Goal: Find specific page/section: Find specific page/section

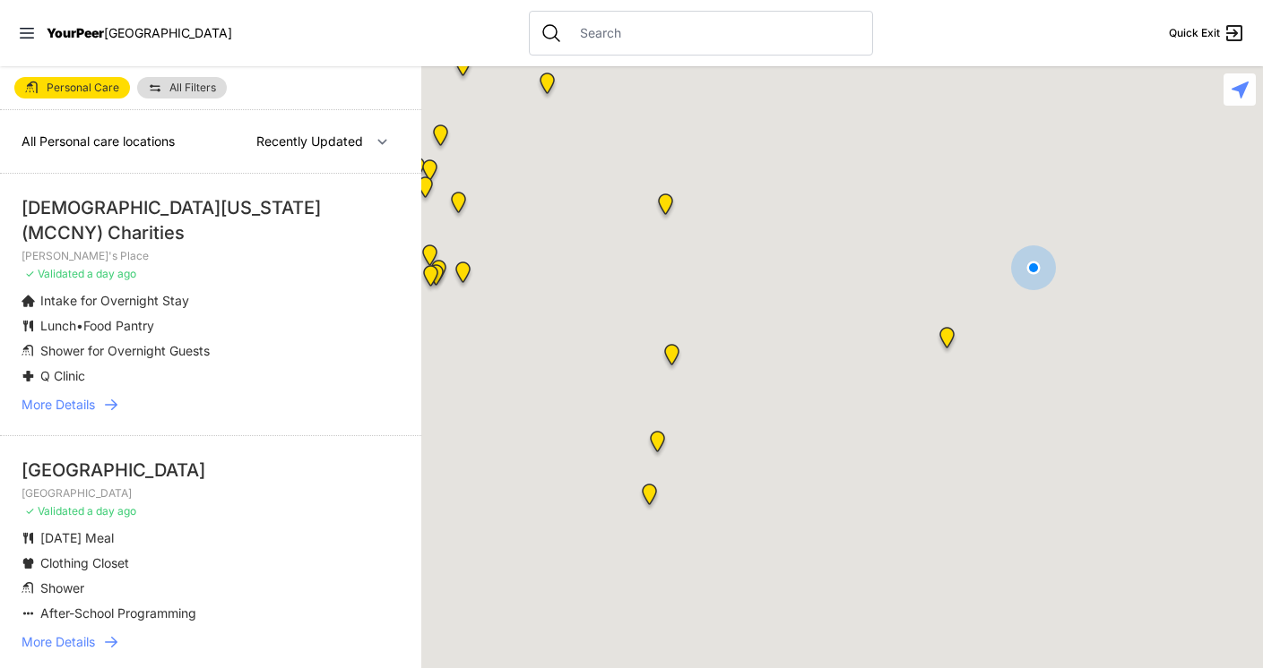
select select "nearby"
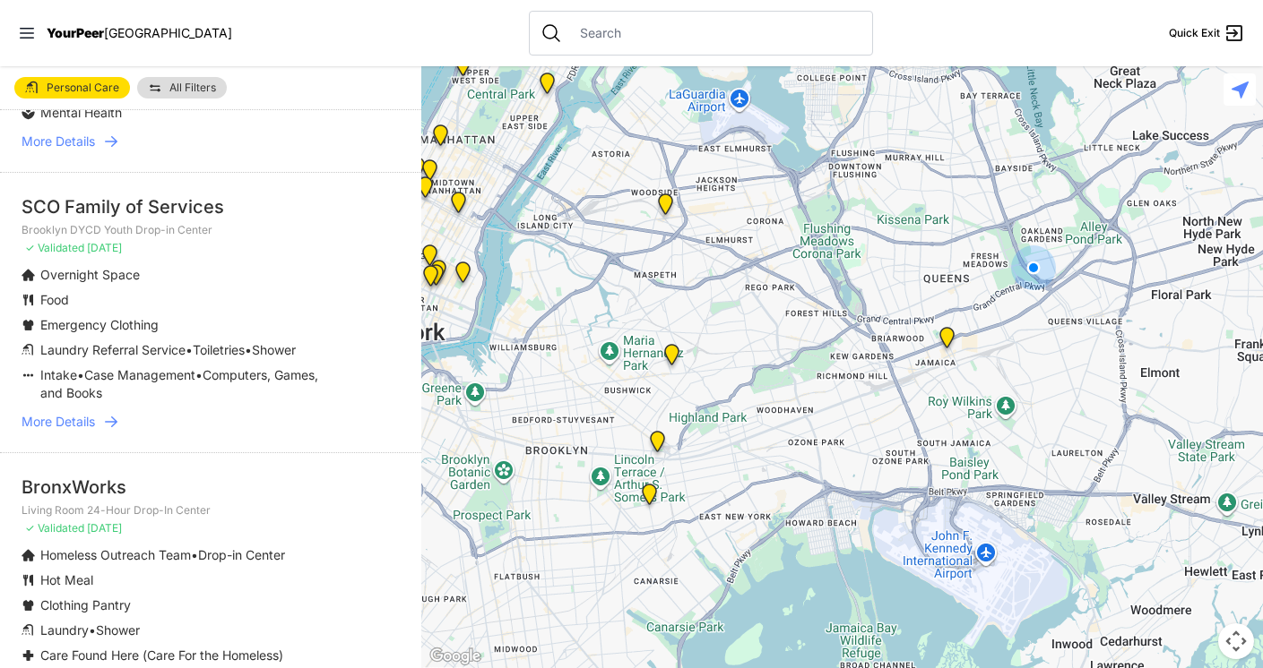
scroll to position [1165, 0]
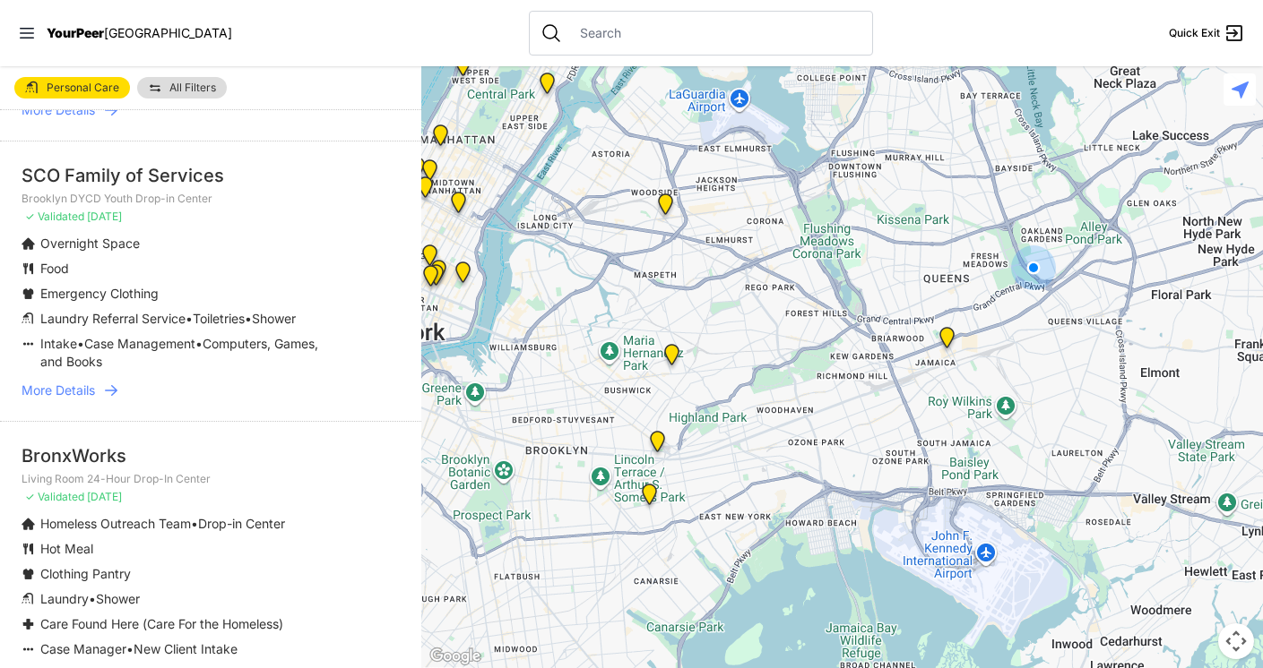
click at [74, 382] on span "More Details" at bounding box center [58, 391] width 73 height 18
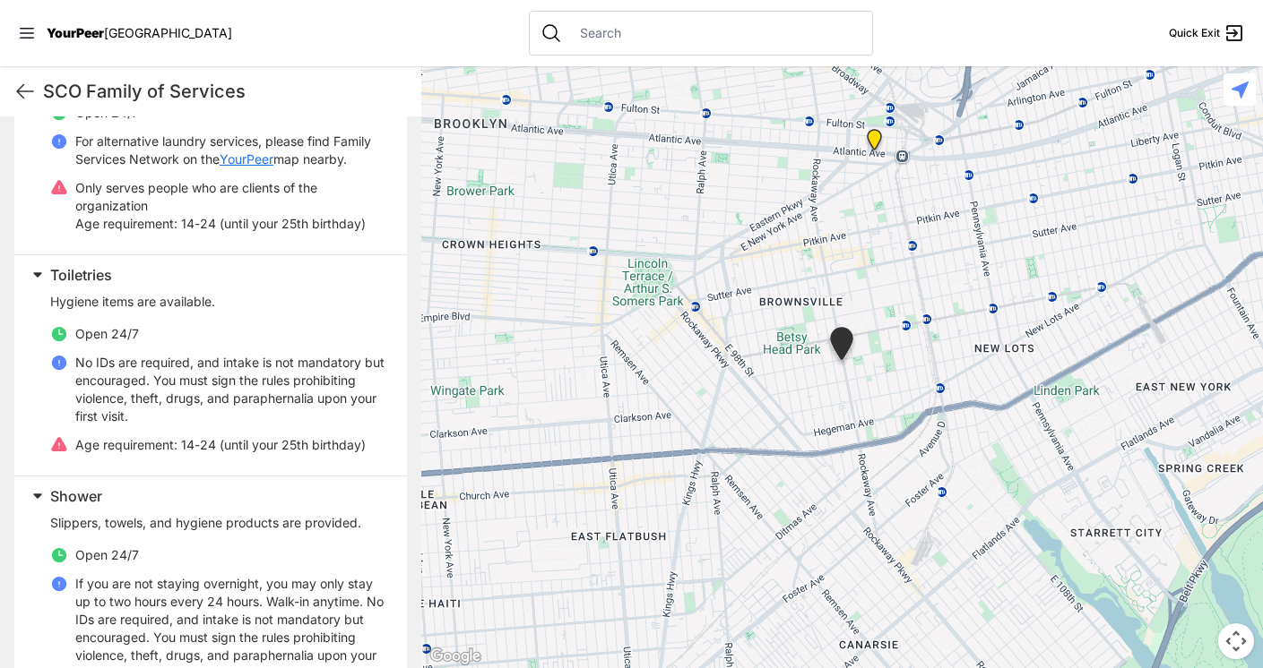
scroll to position [673, 0]
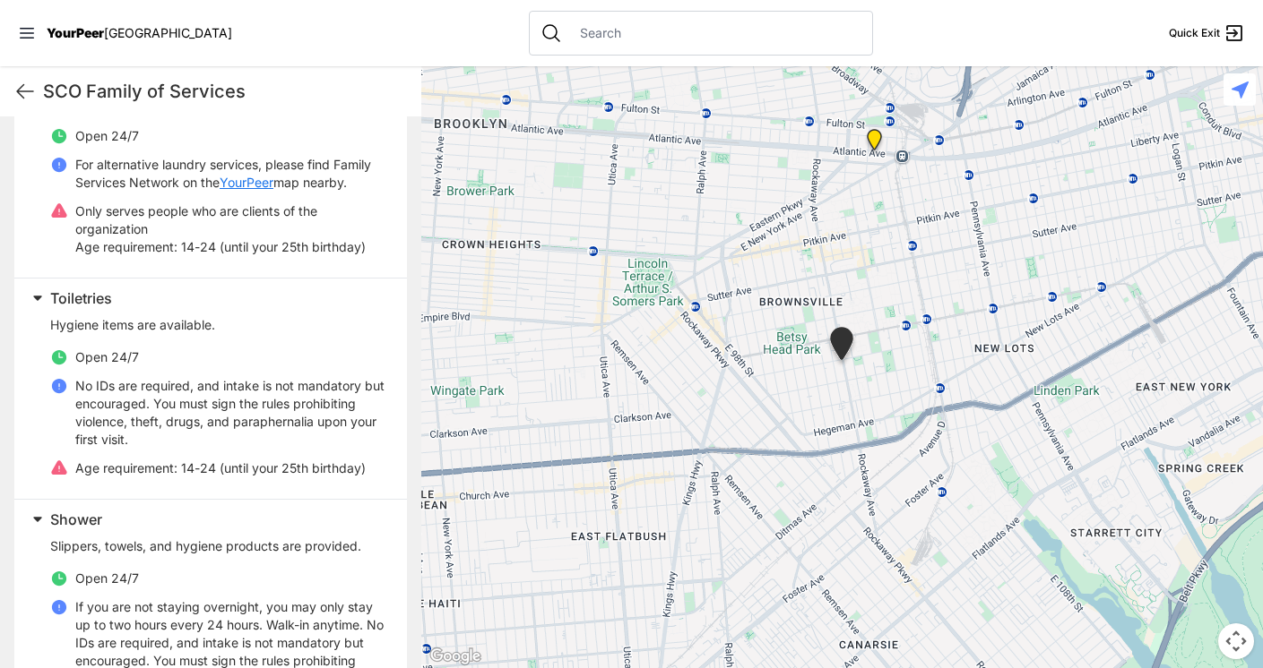
click at [273, 182] on link "YourPeer" at bounding box center [247, 183] width 54 height 18
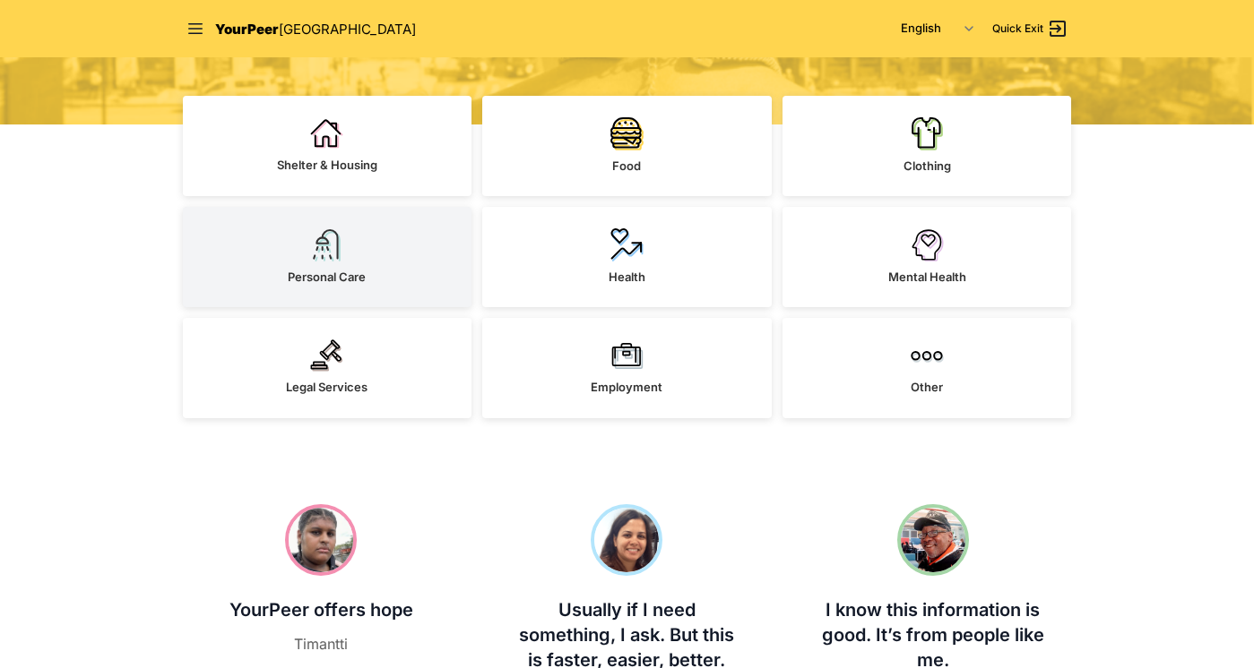
scroll to position [448, 0]
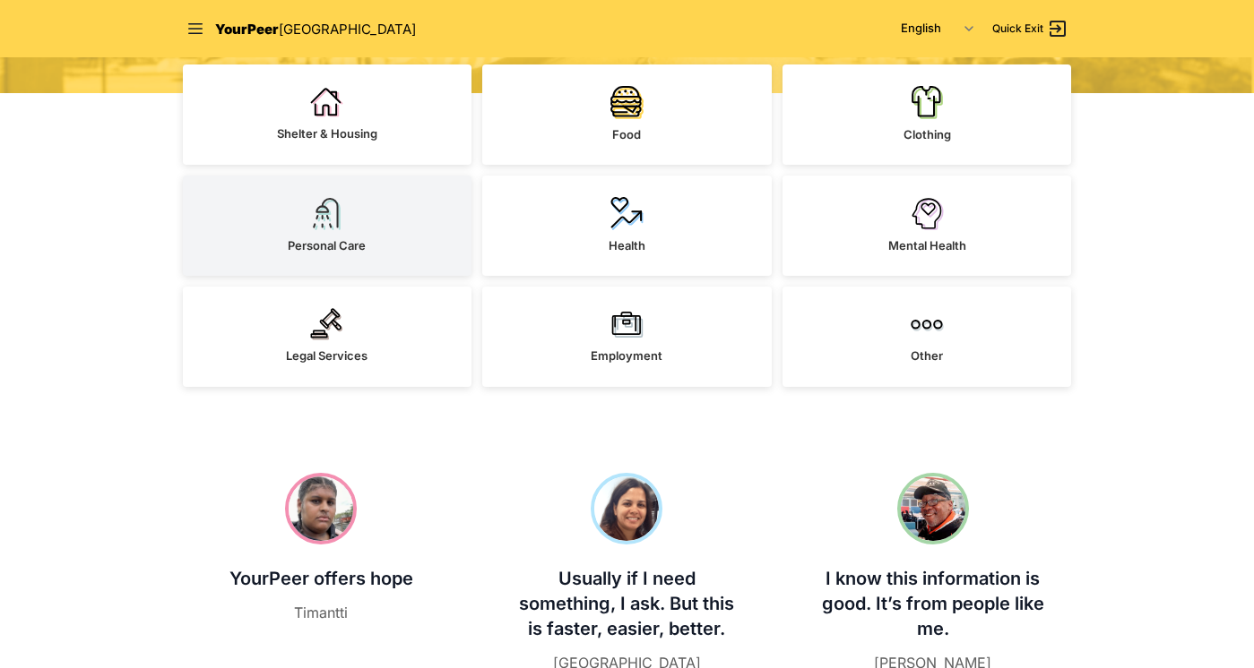
click at [330, 225] on img at bounding box center [326, 213] width 33 height 33
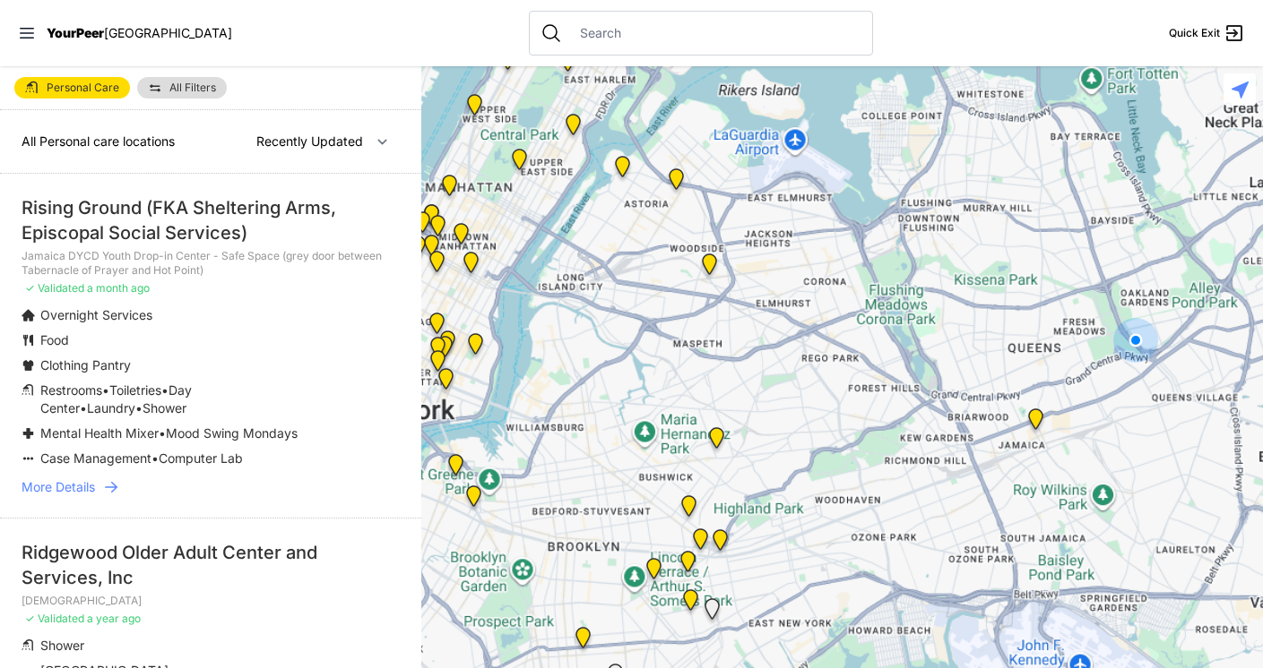
select select "nearby"
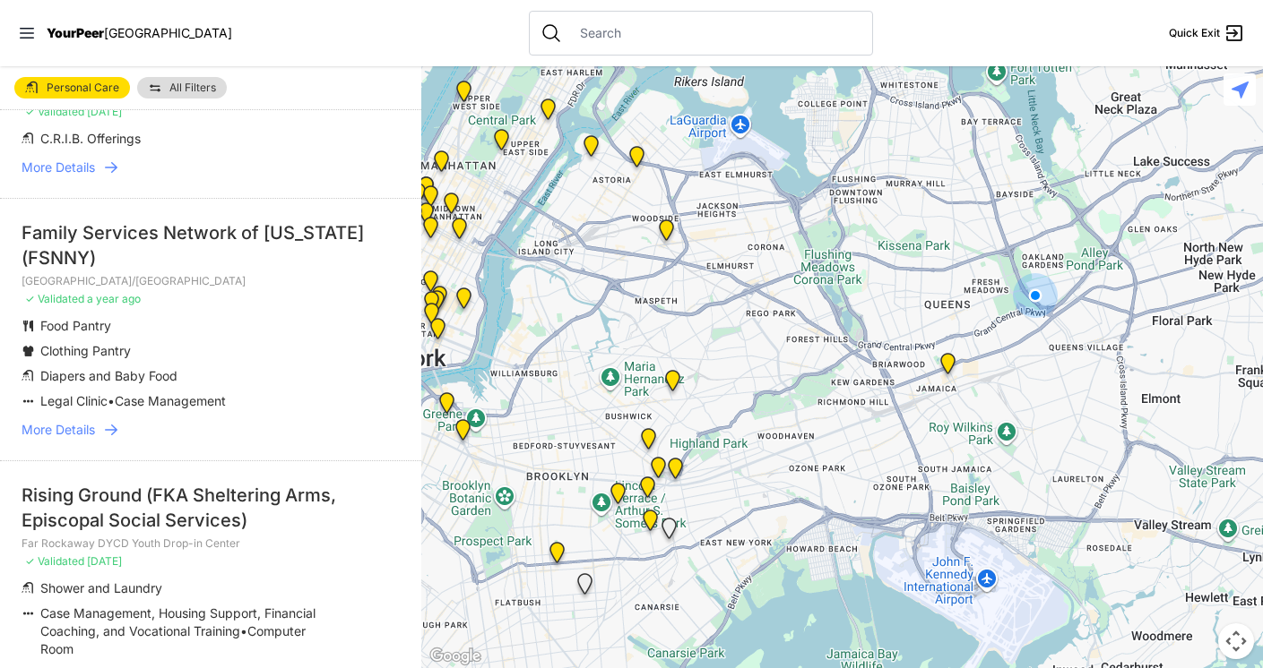
scroll to position [1075, 0]
